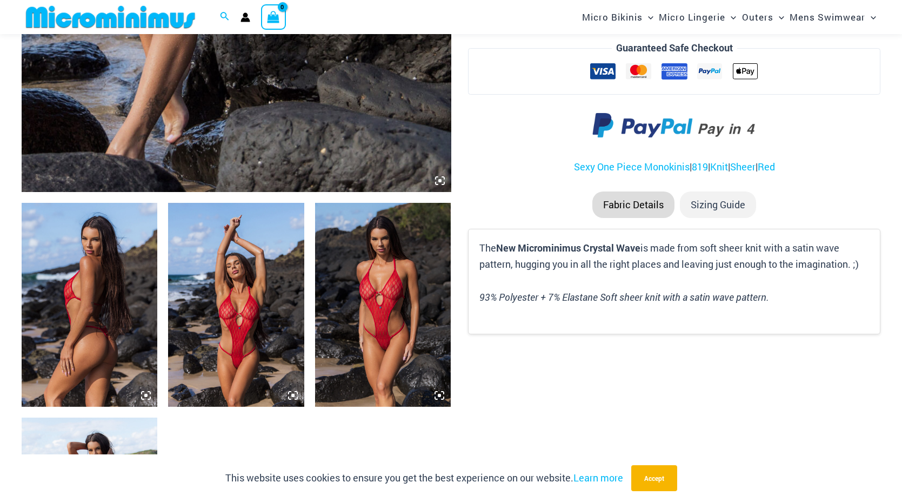
scroll to position [551, 0]
click at [125, 314] on img at bounding box center [90, 304] width 136 height 204
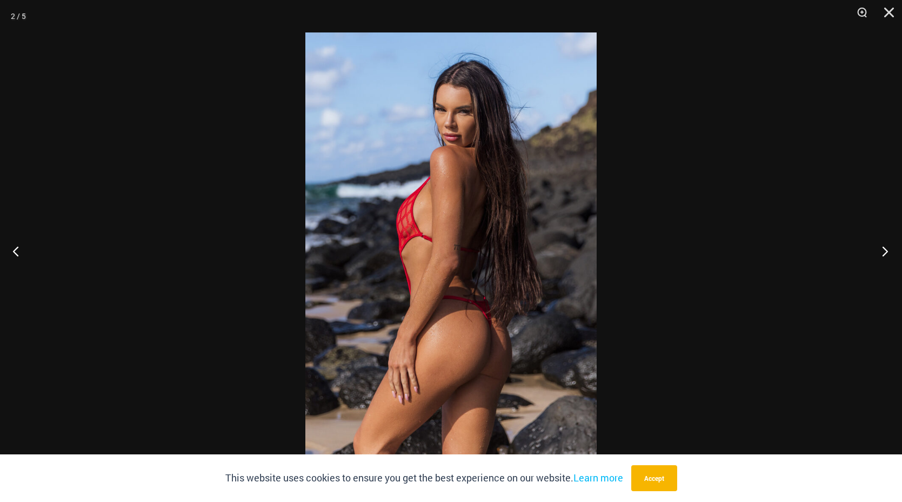
click at [883, 252] on button "Next" at bounding box center [882, 251] width 41 height 54
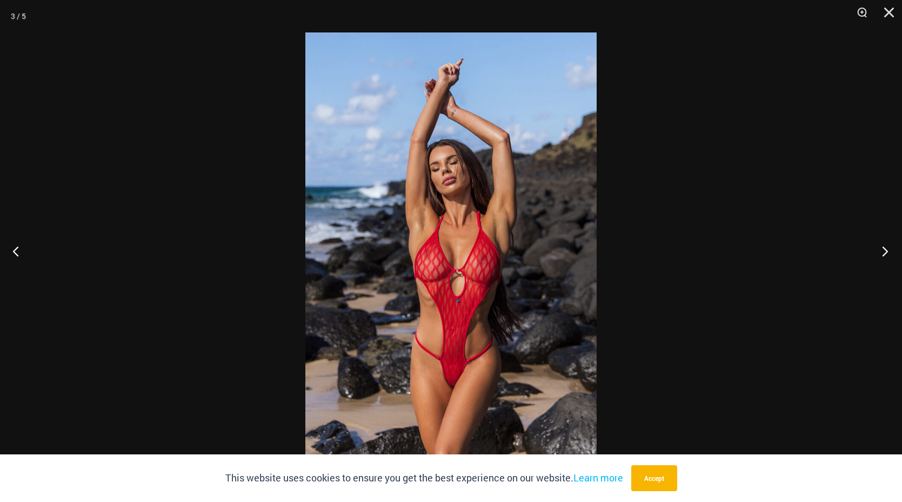
click at [883, 252] on button "Next" at bounding box center [882, 251] width 41 height 54
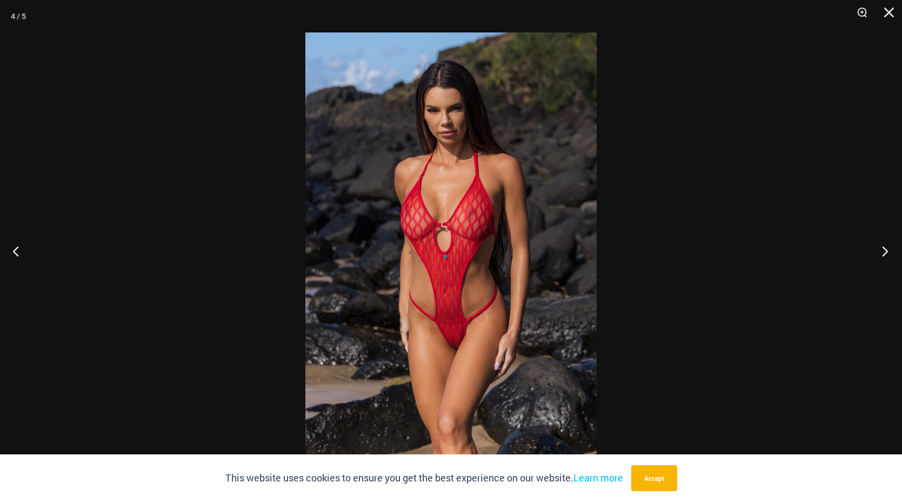
click at [883, 252] on button "Next" at bounding box center [882, 251] width 41 height 54
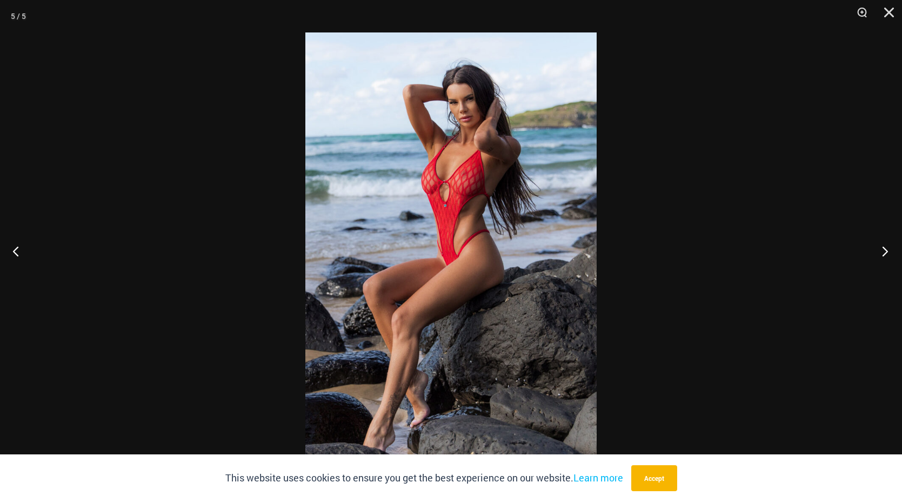
click at [883, 252] on button "Next" at bounding box center [882, 251] width 41 height 54
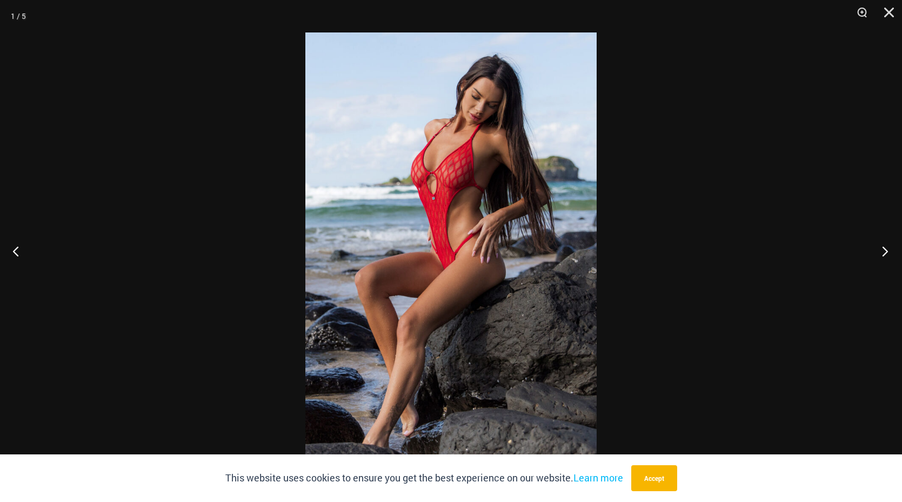
click at [883, 252] on button "Next" at bounding box center [882, 251] width 41 height 54
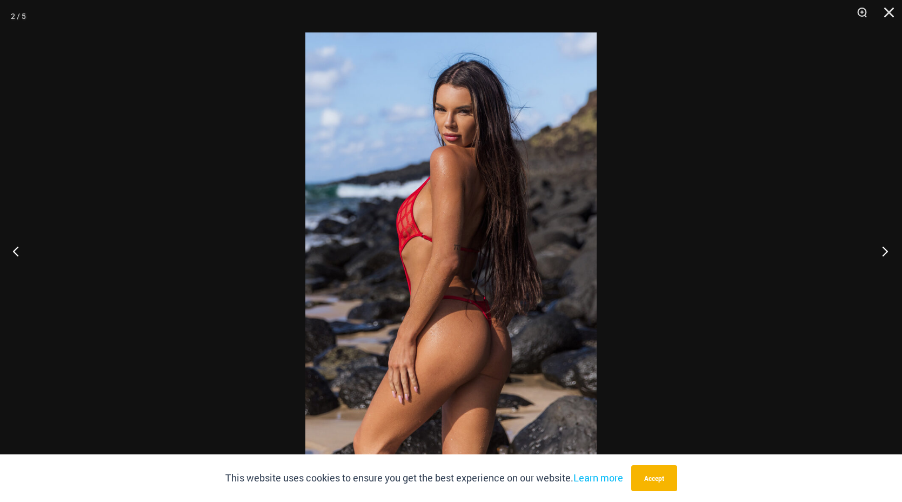
click at [883, 252] on button "Next" at bounding box center [882, 251] width 41 height 54
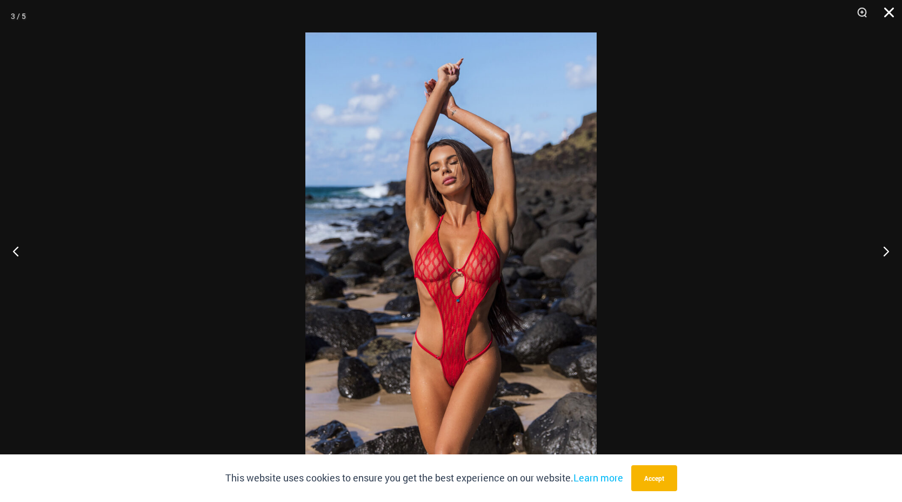
click at [887, 12] on button "Close" at bounding box center [885, 16] width 27 height 32
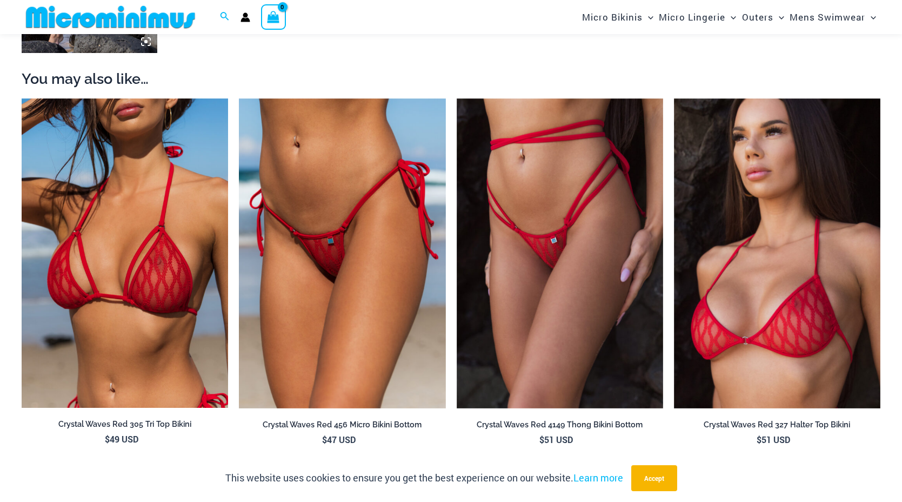
scroll to position [1121, 0]
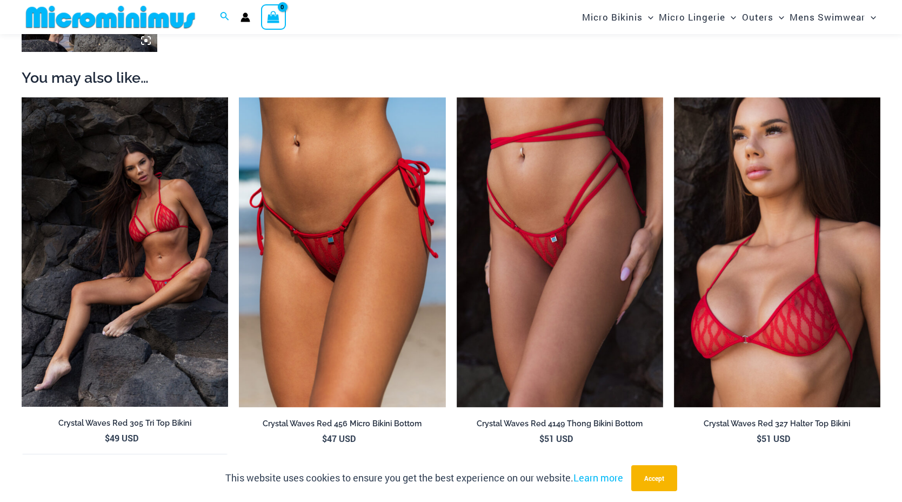
click at [185, 292] on img at bounding box center [125, 251] width 207 height 309
